Goal: Find specific page/section: Find specific page/section

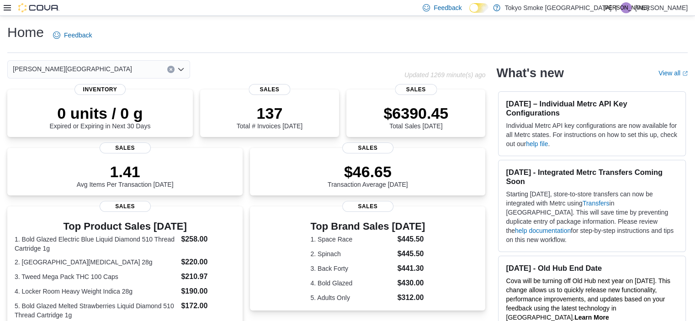
click at [12, 7] on div at bounding box center [32, 7] width 56 height 9
click at [6, 7] on icon at bounding box center [7, 7] width 7 height 5
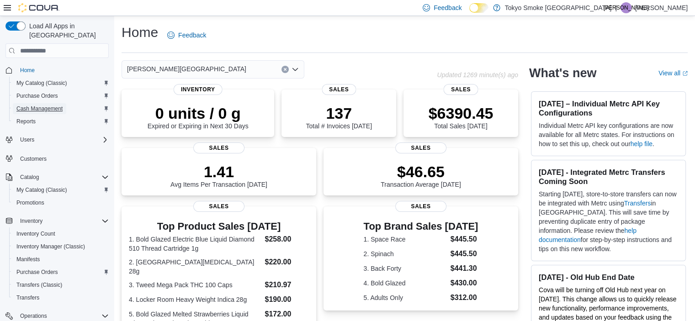
click at [50, 105] on span "Cash Management" at bounding box center [39, 108] width 46 height 7
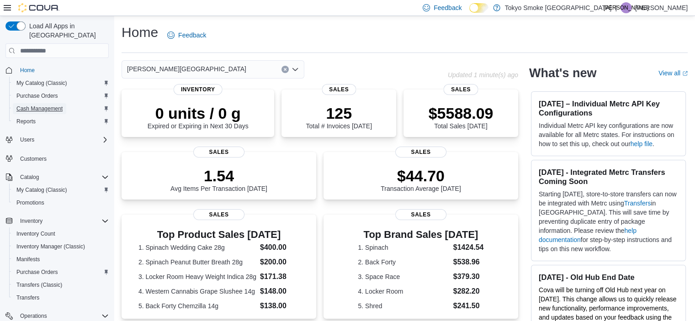
click at [35, 105] on span "Cash Management" at bounding box center [39, 108] width 46 height 7
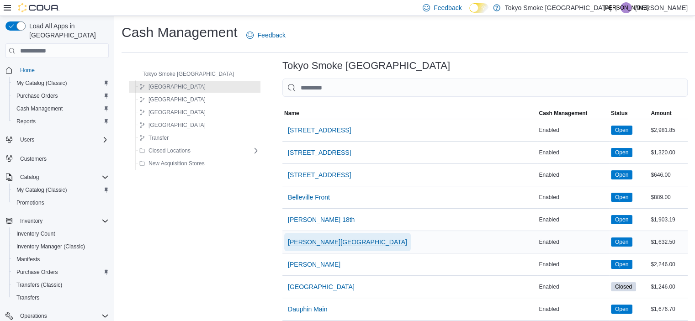
click at [293, 243] on span "Brandon Corral Centre" at bounding box center [347, 242] width 119 height 9
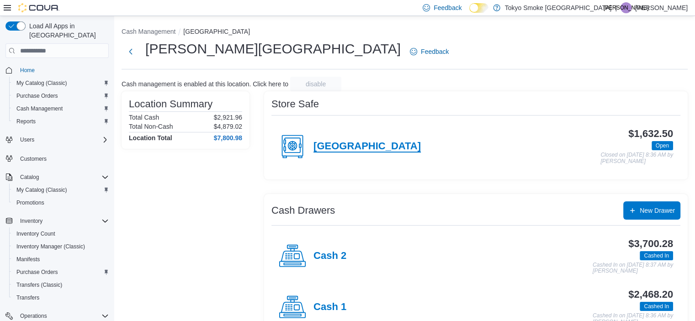
click at [345, 143] on h4 "Corral Centre" at bounding box center [366, 147] width 107 height 12
